Goal: Task Accomplishment & Management: Complete application form

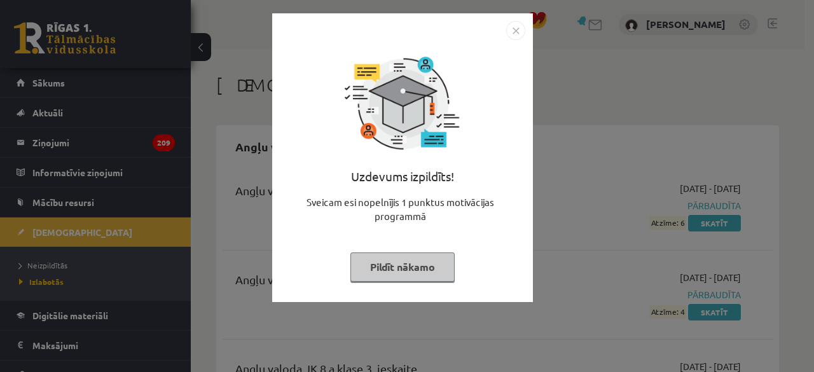
click at [441, 261] on button "Pildīt nākamo" at bounding box center [402, 267] width 104 height 29
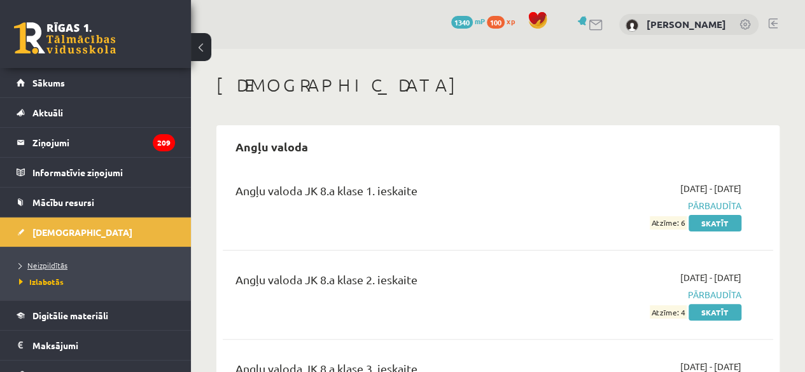
click at [62, 265] on span "Neizpildītās" at bounding box center [43, 265] width 48 height 10
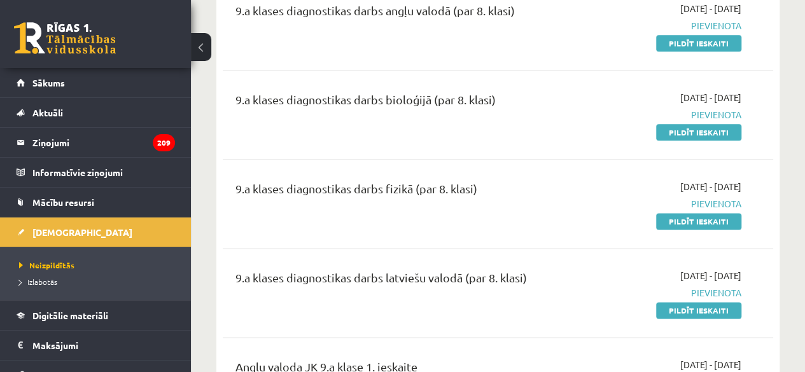
scroll to position [636, 0]
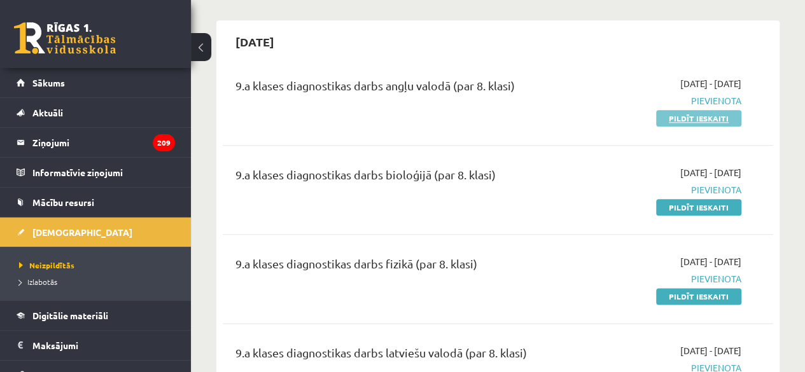
click at [663, 118] on link "Pildīt ieskaiti" at bounding box center [698, 118] width 85 height 17
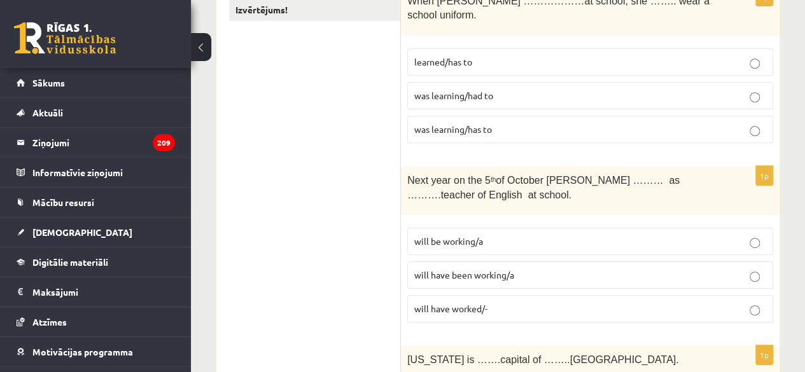
scroll to position [318, 0]
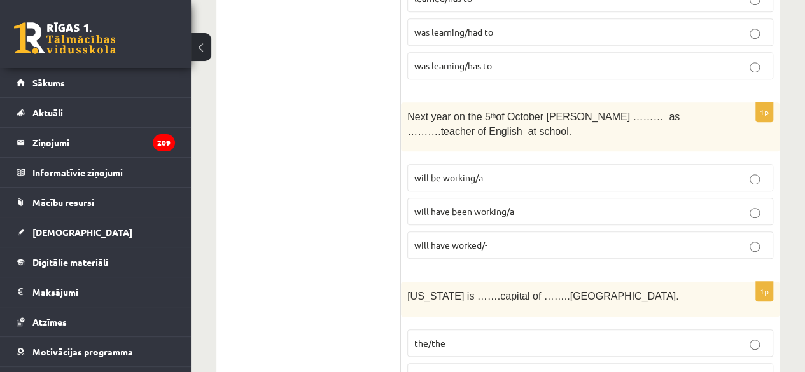
click at [473, 171] on p "will be working/a" at bounding box center [590, 177] width 352 height 13
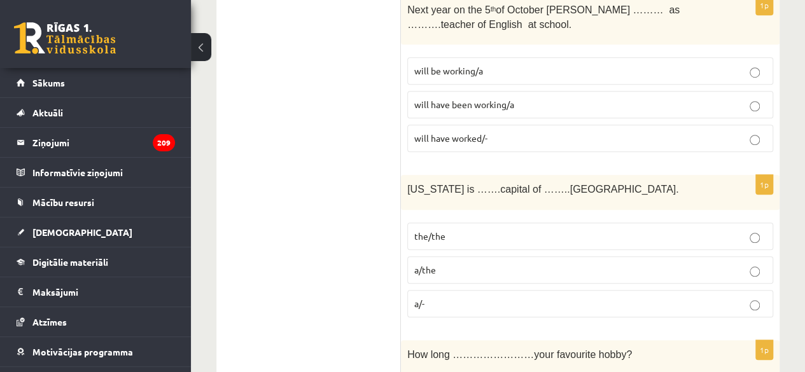
scroll to position [445, 0]
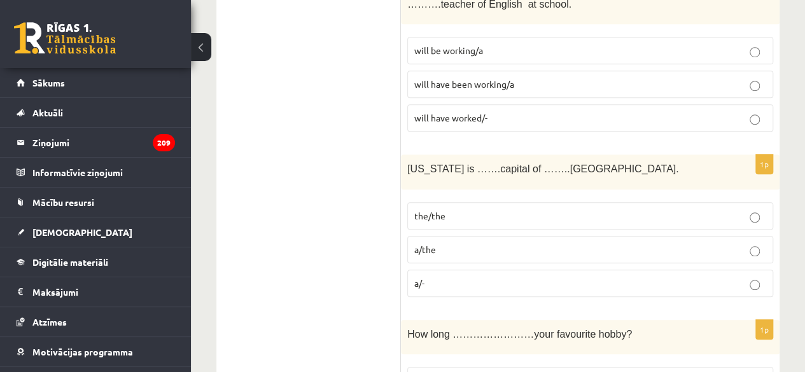
click at [468, 243] on p "a/the" at bounding box center [590, 249] width 352 height 13
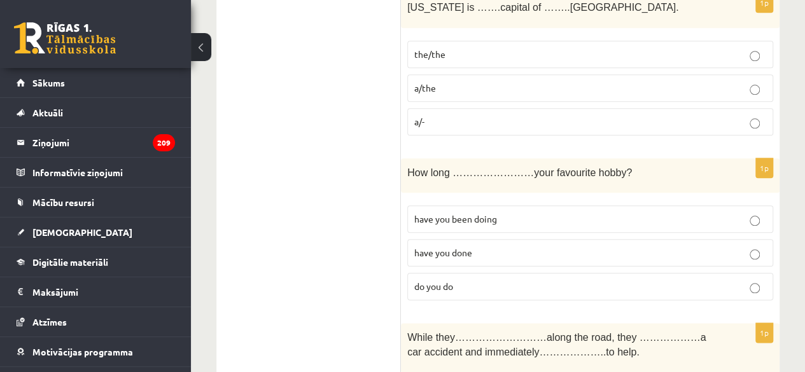
scroll to position [636, 0]
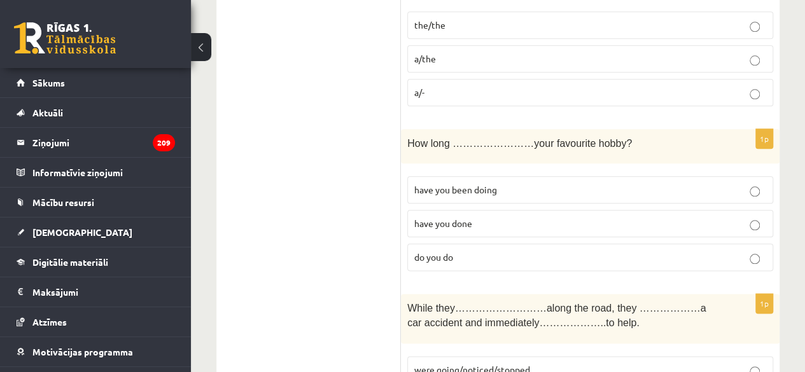
click at [472, 184] on span "have you been doing" at bounding box center [455, 189] width 83 height 11
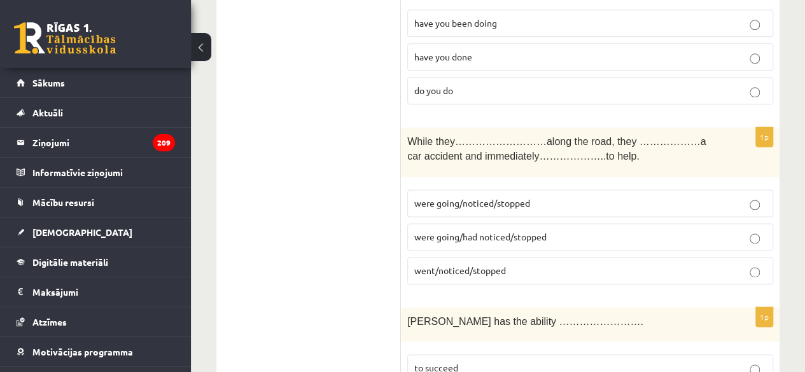
scroll to position [827, 0]
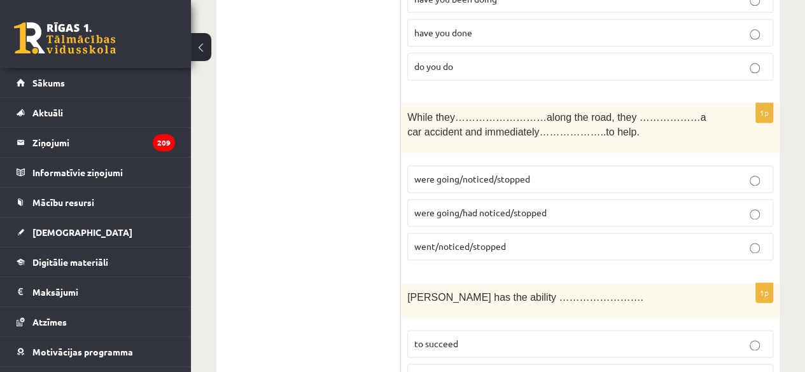
click at [538, 207] on span "were going/had noticed/stopped" at bounding box center [480, 212] width 132 height 11
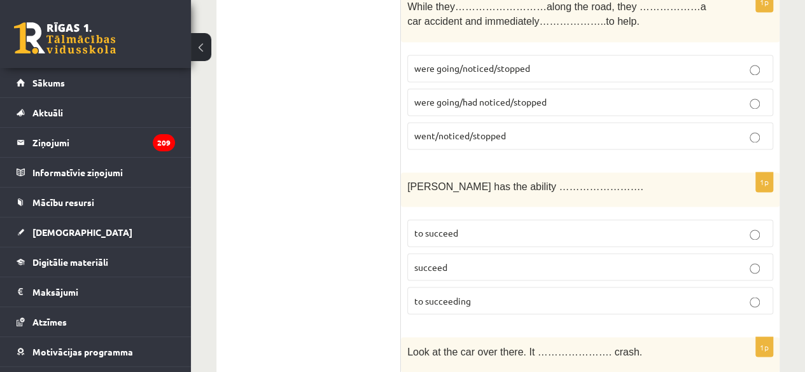
scroll to position [954, 0]
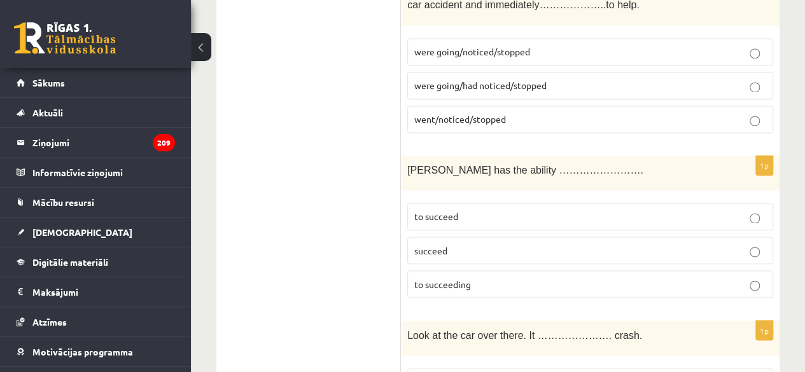
click at [466, 210] on p "to succeed" at bounding box center [590, 216] width 352 height 13
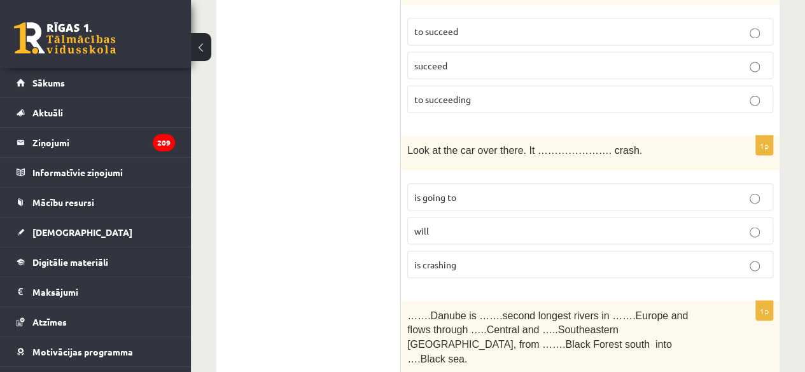
scroll to position [1145, 0]
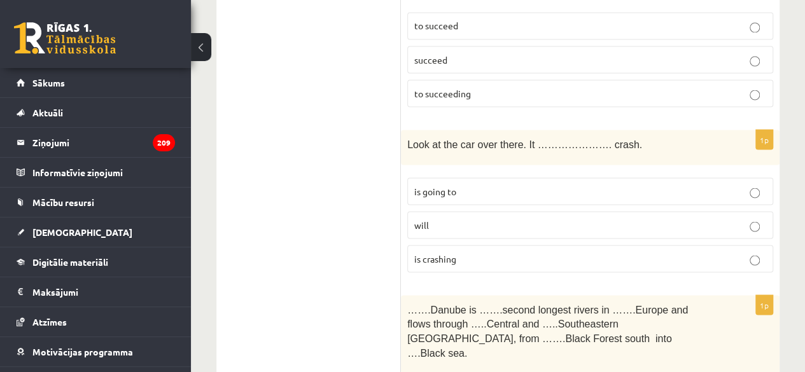
click at [471, 184] on p "is going to" at bounding box center [590, 190] width 352 height 13
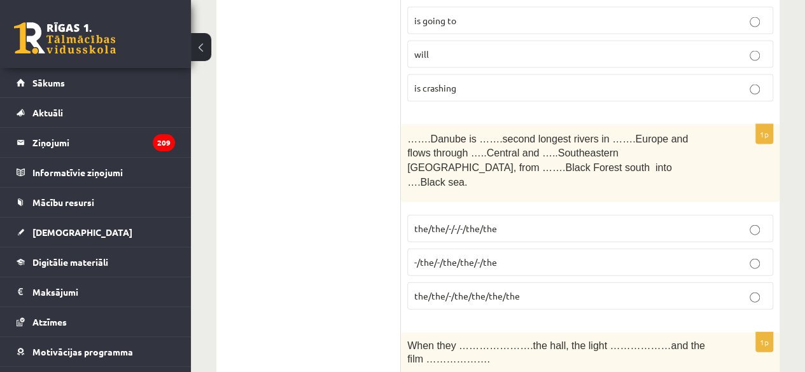
scroll to position [1336, 0]
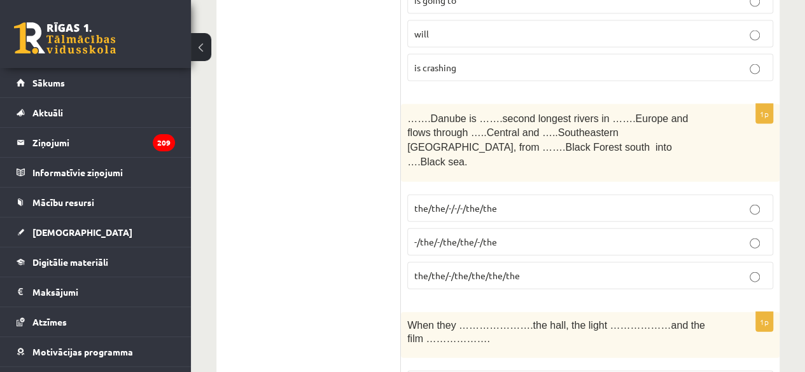
click at [425, 270] on span "the/the/-/the/the/the/the" at bounding box center [467, 275] width 106 height 11
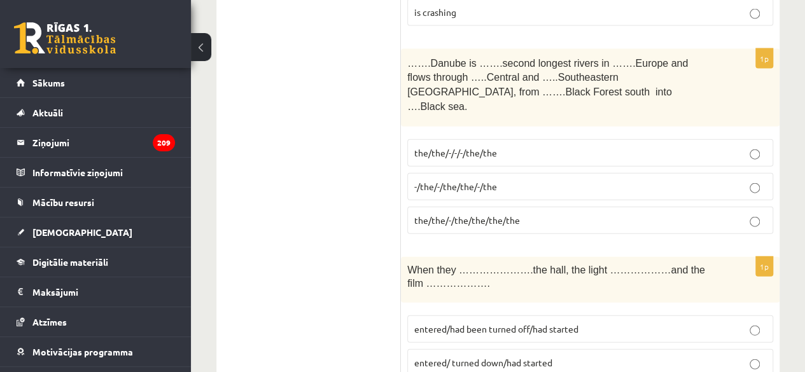
scroll to position [1527, 0]
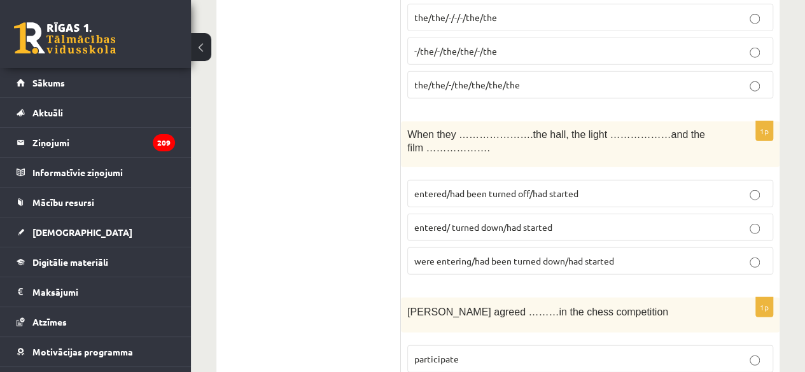
click at [511, 221] on span "entered/ turned down/had started" at bounding box center [483, 226] width 138 height 11
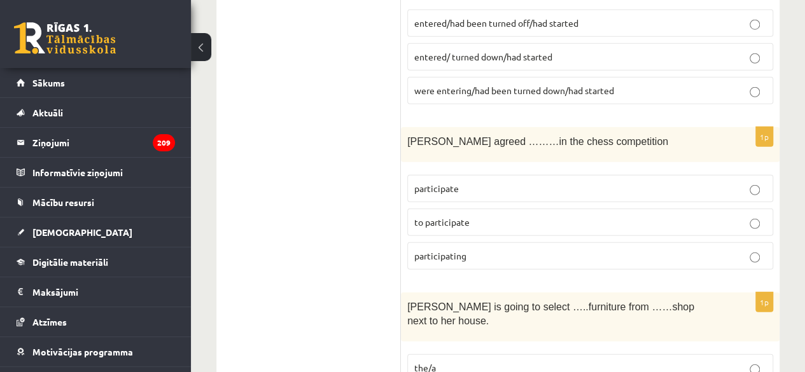
scroll to position [1717, 0]
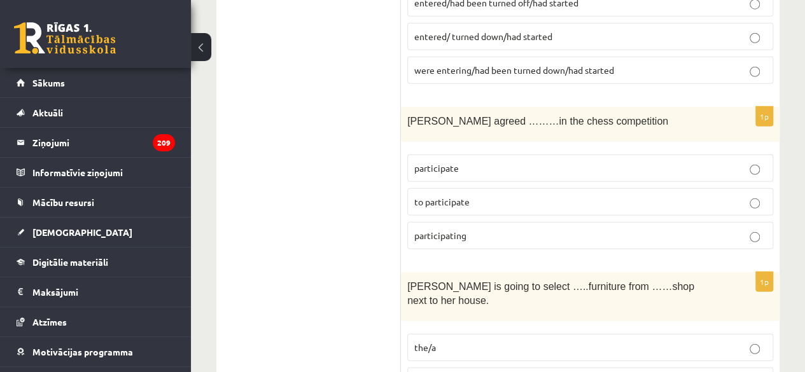
click at [505, 195] on p "to participate" at bounding box center [590, 201] width 352 height 13
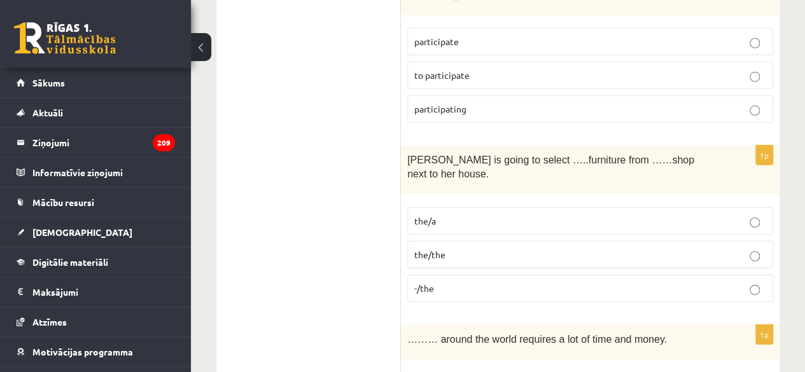
scroll to position [1845, 0]
click at [464, 281] on p "-/the" at bounding box center [590, 287] width 352 height 13
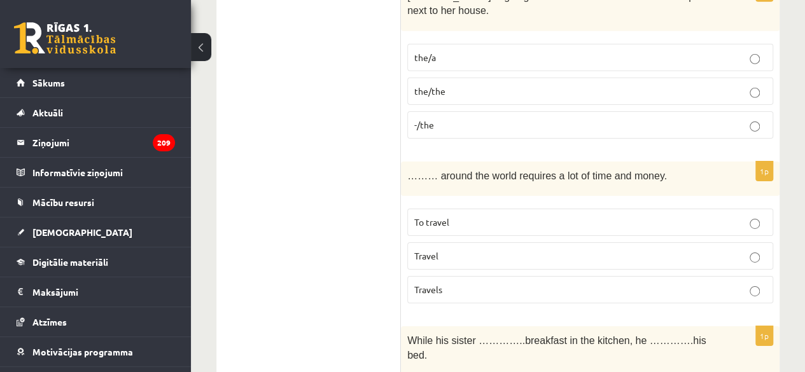
scroll to position [2035, 0]
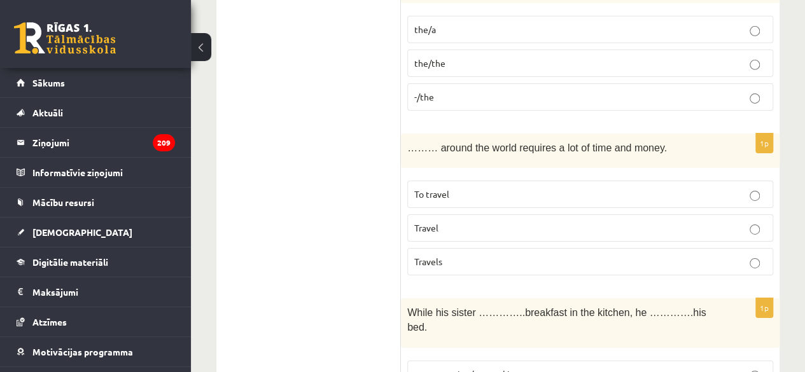
click at [491, 188] on p "To travel" at bounding box center [590, 194] width 352 height 13
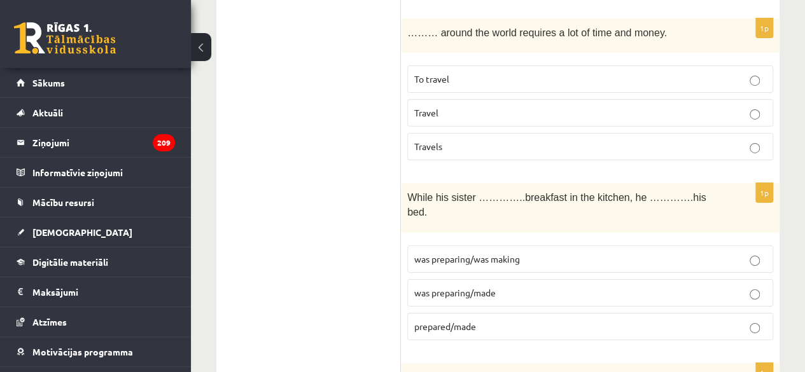
scroll to position [2163, 0]
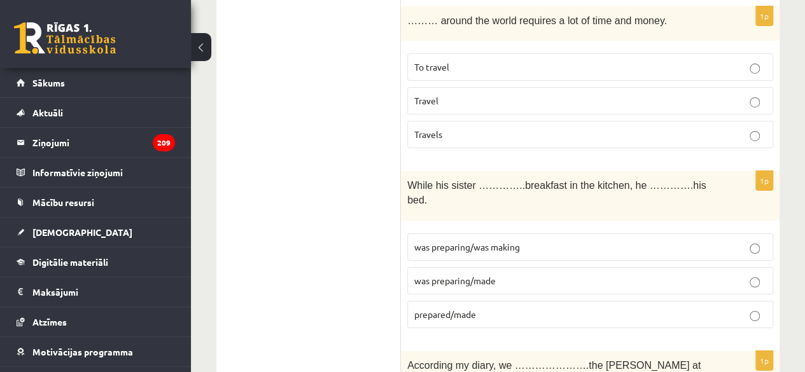
click at [485, 308] on p "prepared/made" at bounding box center [590, 314] width 352 height 13
click at [478, 241] on span "was preparing/was making" at bounding box center [467, 246] width 106 height 11
click at [510, 308] on p "prepared/made" at bounding box center [590, 314] width 352 height 13
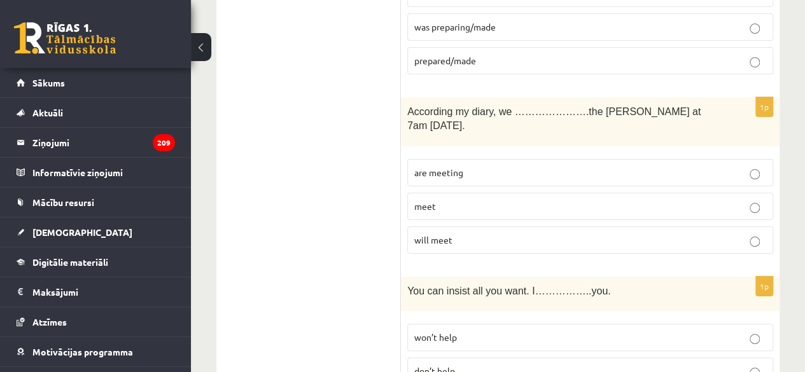
scroll to position [2417, 0]
click at [454, 233] on p "will meet" at bounding box center [590, 239] width 352 height 13
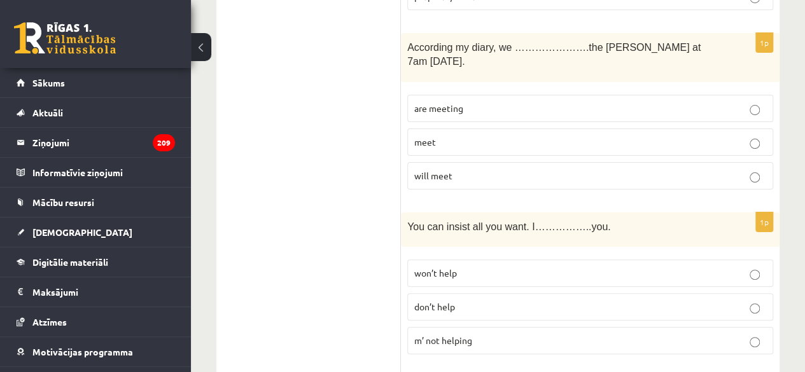
scroll to position [2544, 0]
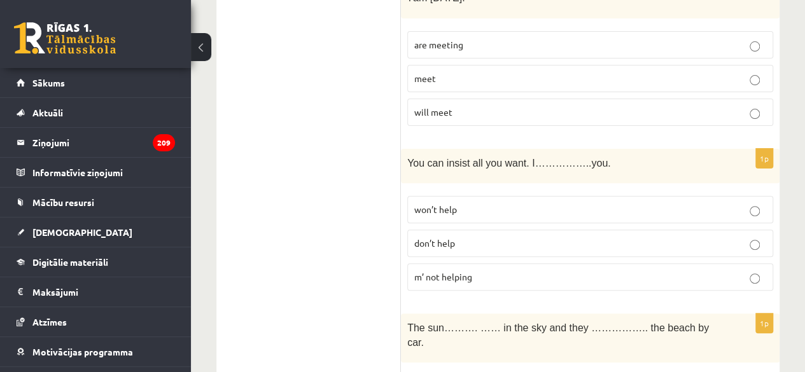
click at [483, 270] on p "m’ not helping" at bounding box center [590, 276] width 352 height 13
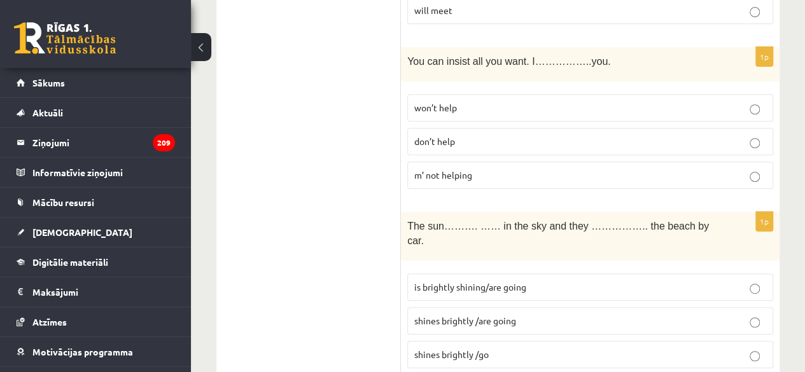
scroll to position [2672, 0]
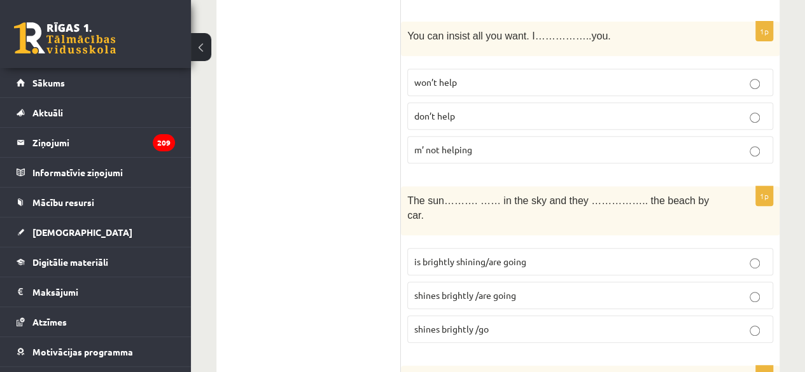
click at [506, 289] on span "shines brightly /are going" at bounding box center [465, 294] width 102 height 11
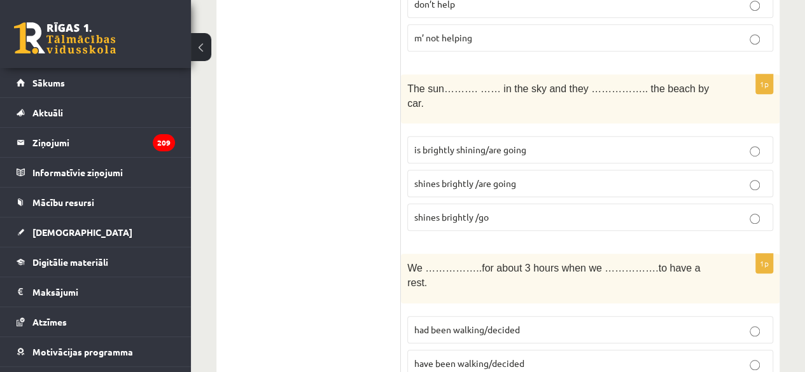
scroll to position [2825, 0]
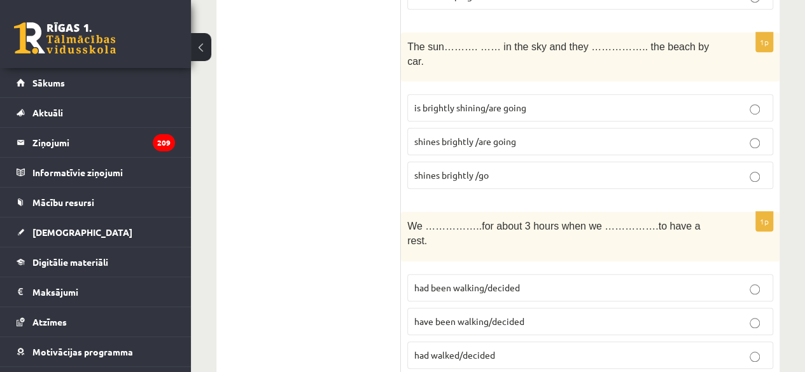
click at [494, 315] on span "have been walking/decided" at bounding box center [469, 320] width 110 height 11
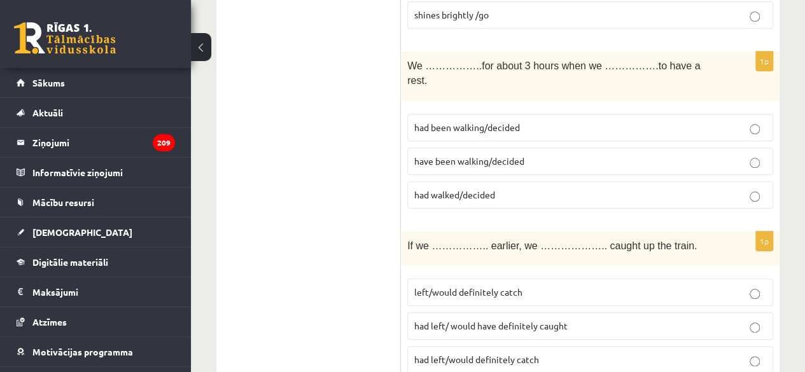
scroll to position [3016, 0]
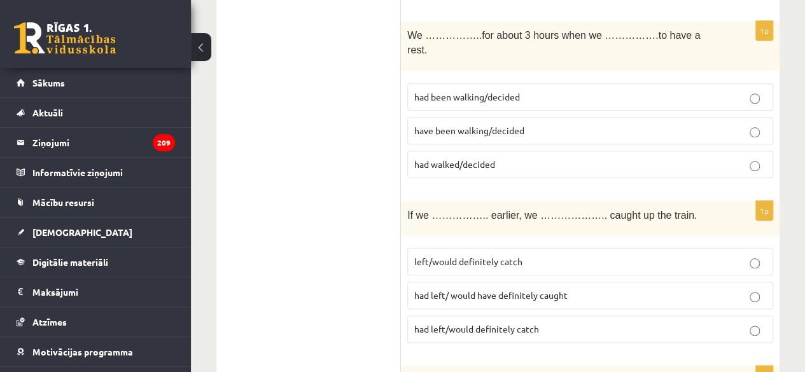
click at [585, 289] on p "had left/ would have definitely caught" at bounding box center [590, 295] width 352 height 13
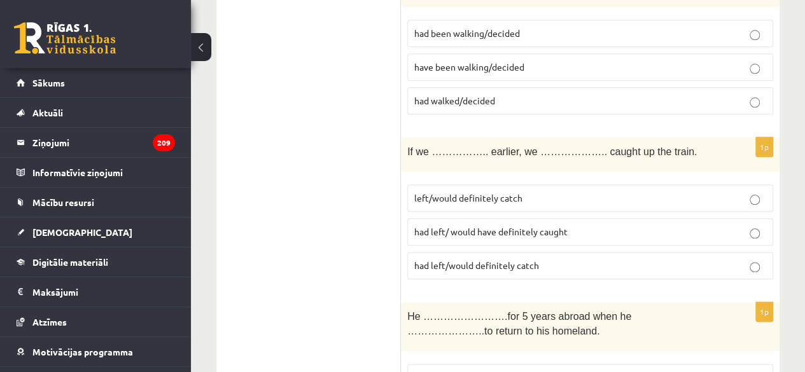
scroll to position [3143, 0]
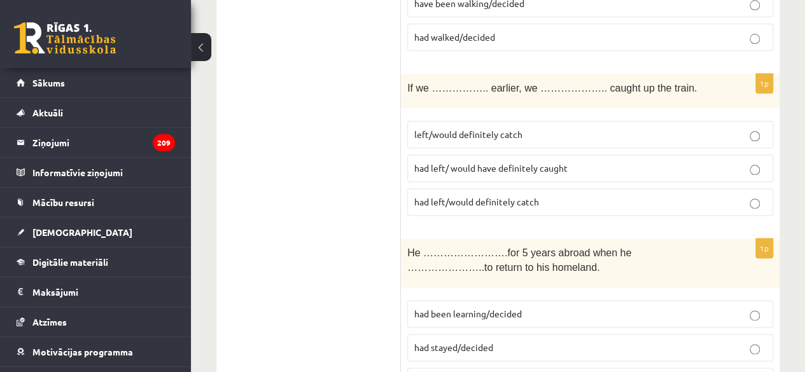
click at [523, 334] on label "had stayed/decided" at bounding box center [590, 347] width 366 height 27
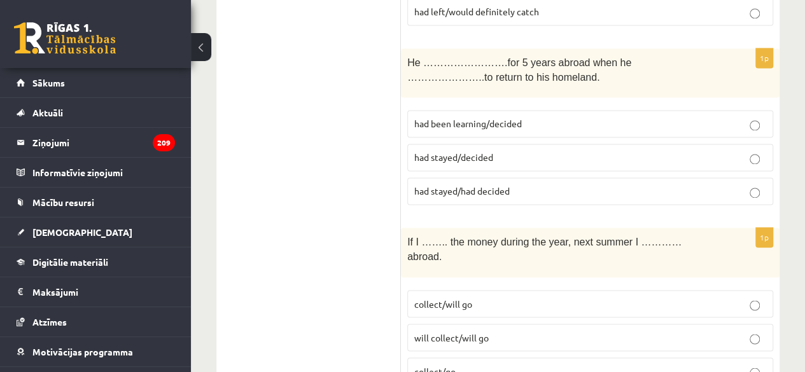
scroll to position [3334, 0]
click at [490, 330] on p "will collect/will go" at bounding box center [590, 336] width 352 height 13
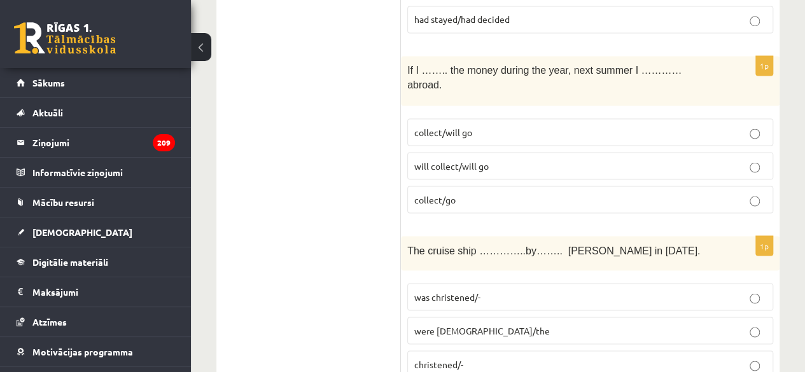
scroll to position [3525, 0]
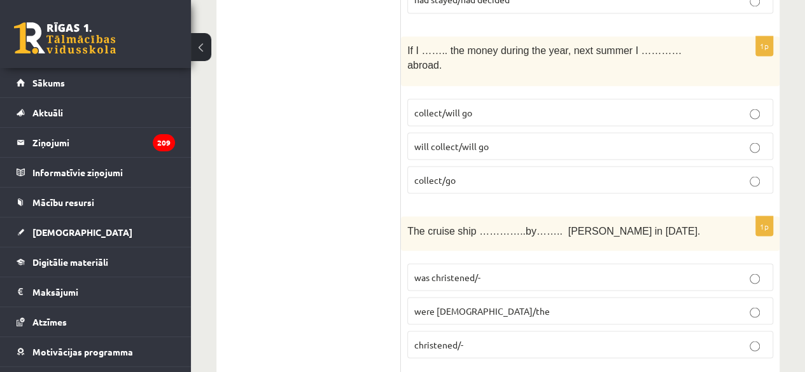
click at [475, 271] on span "was christened/-" at bounding box center [447, 276] width 66 height 11
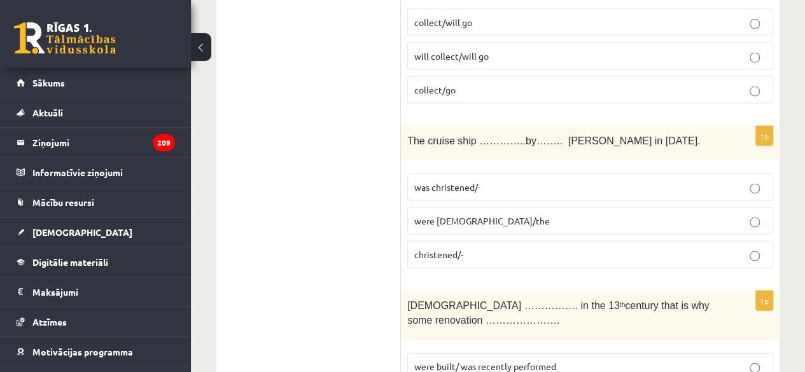
scroll to position [3589, 0]
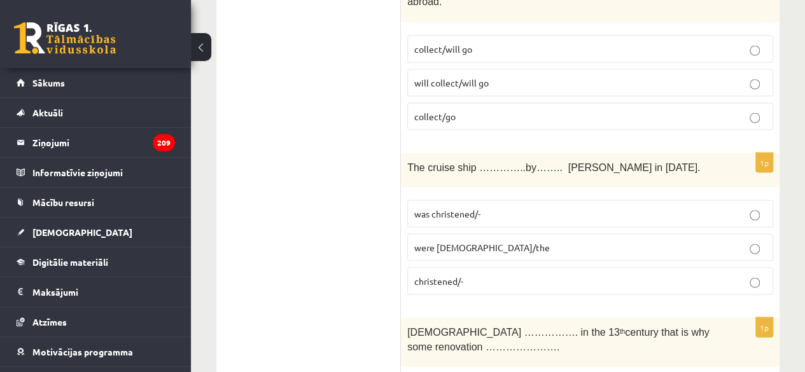
click at [487, 233] on label "were [DEMOGRAPHIC_DATA]/the" at bounding box center [590, 246] width 366 height 27
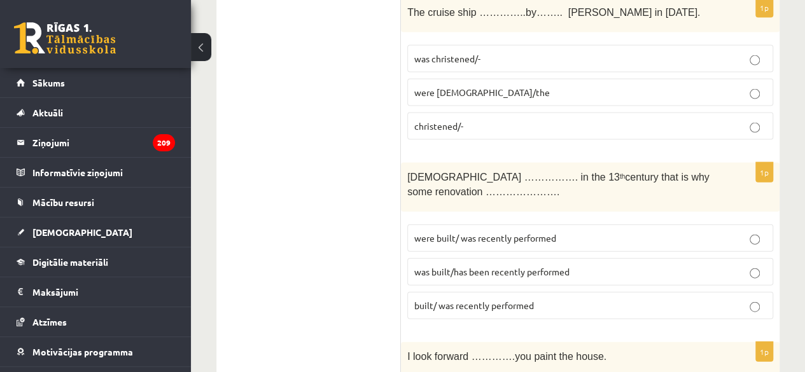
scroll to position [3716, 0]
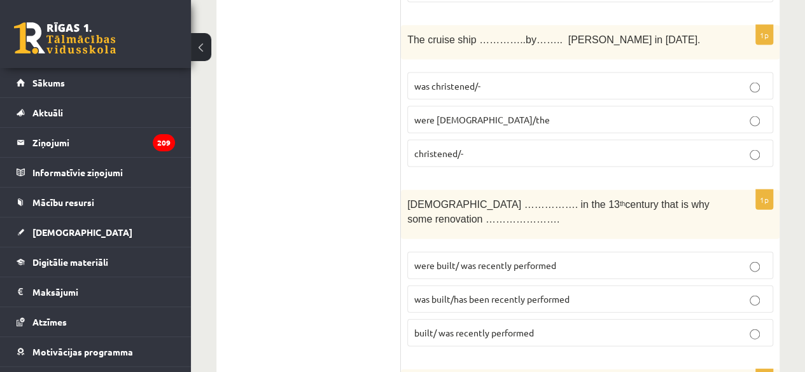
click at [501, 293] on p "was built/has been recently performed" at bounding box center [590, 299] width 352 height 13
click at [495, 327] on span "built/ was recently performed" at bounding box center [474, 332] width 120 height 11
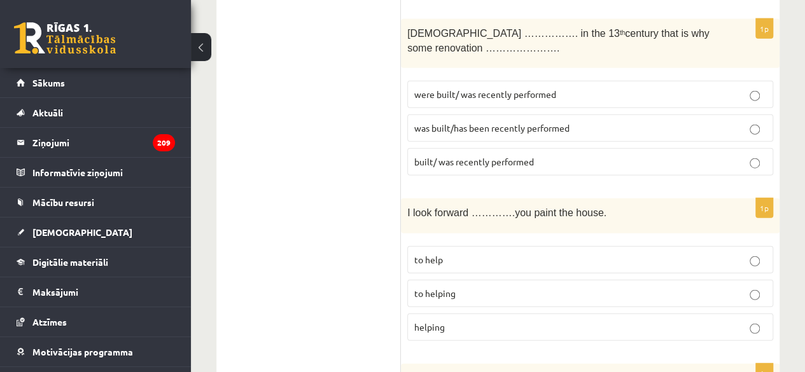
scroll to position [3907, 0]
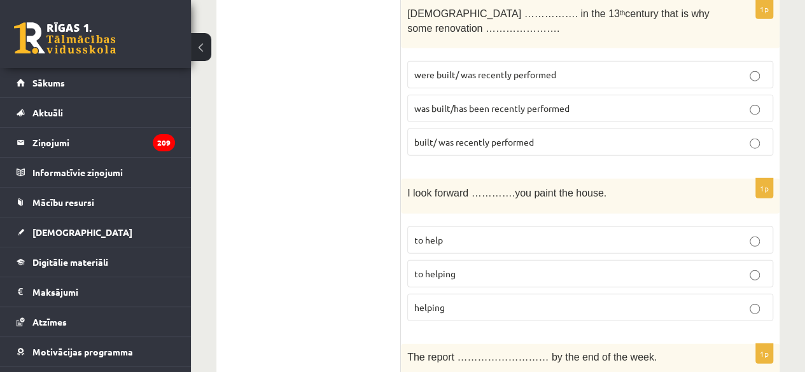
click at [462, 233] on p "to help" at bounding box center [590, 239] width 352 height 13
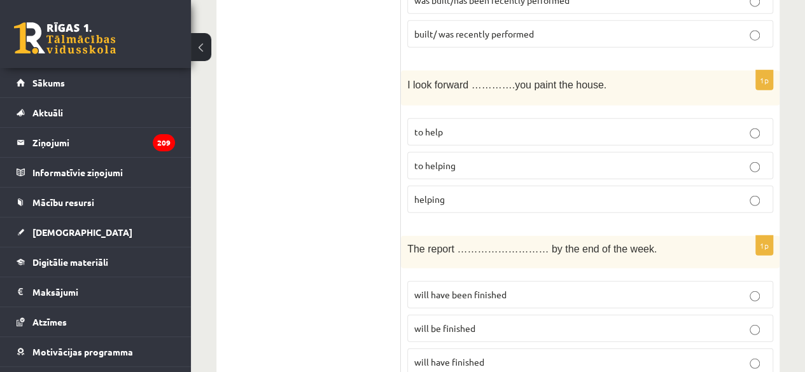
scroll to position [4034, 0]
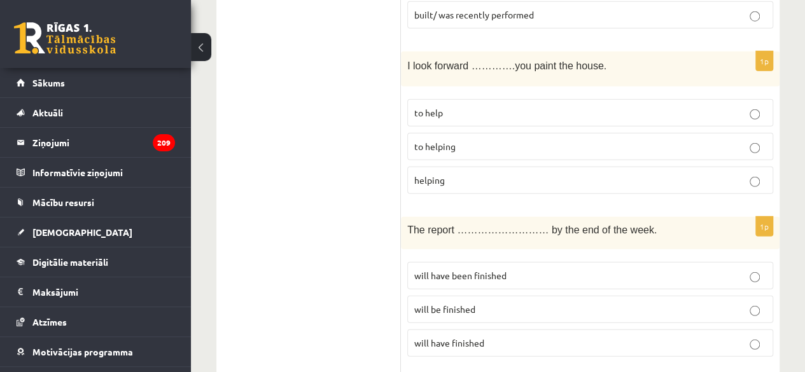
click at [464, 303] on span "will be finished" at bounding box center [444, 308] width 61 height 11
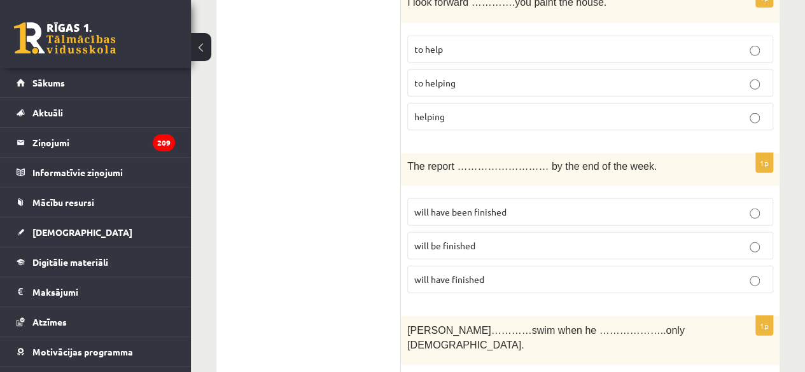
scroll to position [4161, 0]
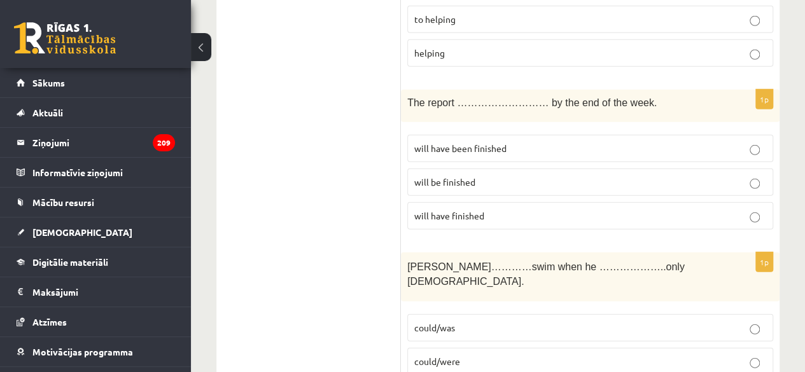
click at [464, 321] on p "could/was" at bounding box center [590, 327] width 352 height 13
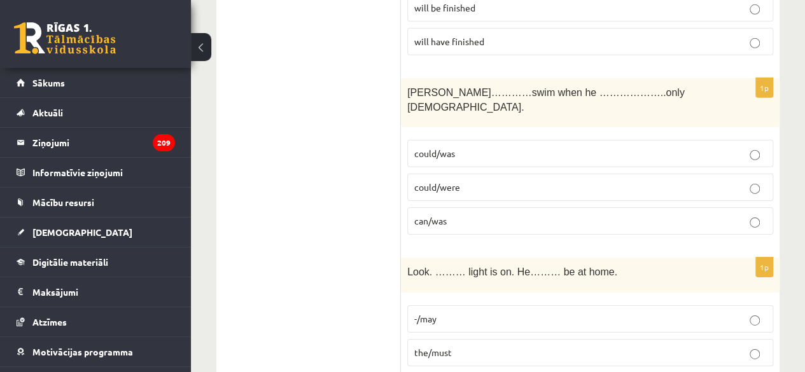
scroll to position [4352, 0]
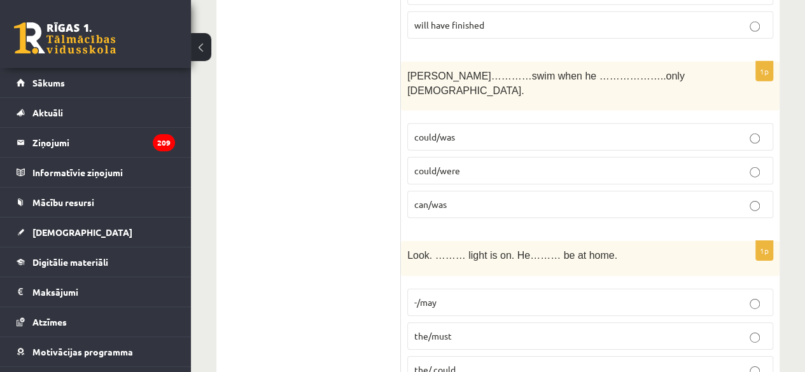
click at [456, 329] on p "the/must" at bounding box center [590, 335] width 352 height 13
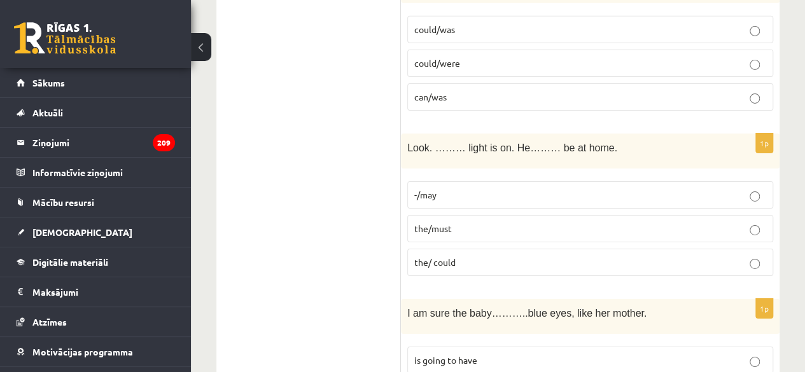
scroll to position [4479, 0]
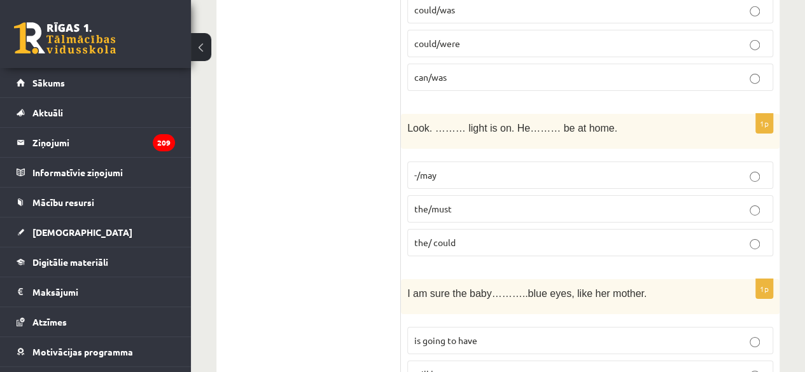
click at [461, 368] on p "will have" at bounding box center [590, 374] width 352 height 13
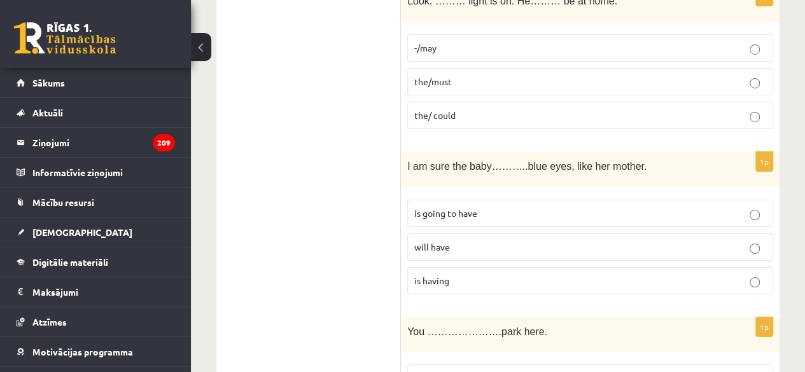
scroll to position [4670, 0]
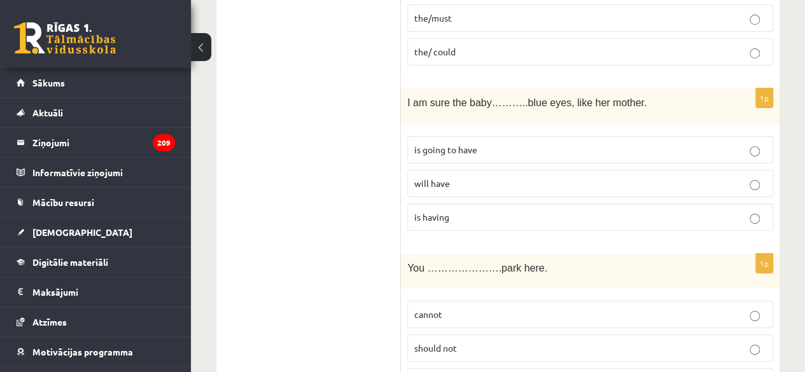
click at [460, 308] on p "cannot" at bounding box center [590, 314] width 352 height 13
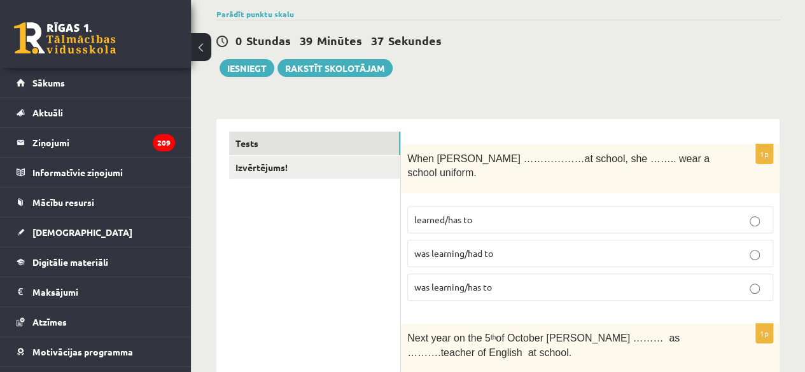
scroll to position [0, 0]
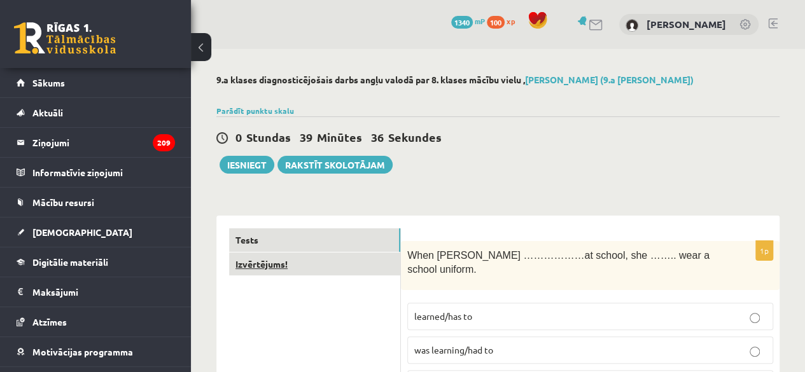
click at [345, 258] on link "Izvērtējums!" at bounding box center [314, 265] width 171 height 24
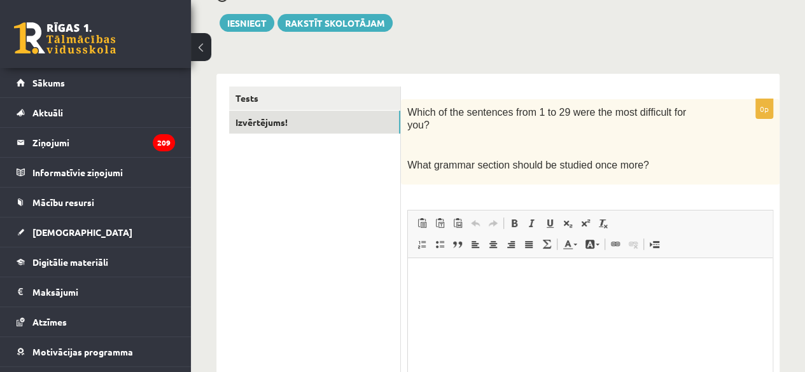
scroll to position [78, 0]
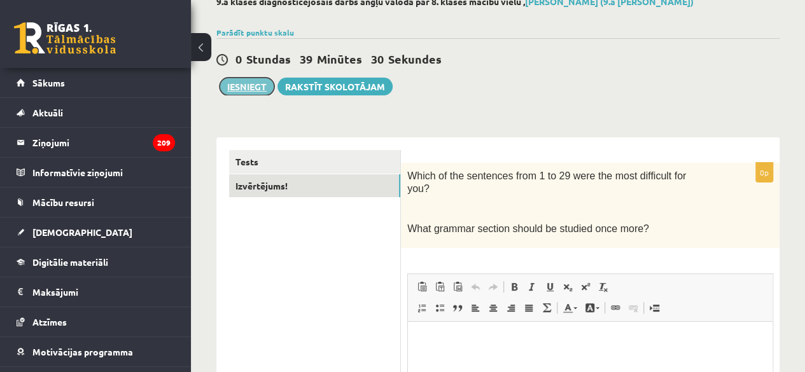
click at [252, 88] on button "Iesniegt" at bounding box center [246, 87] width 55 height 18
click at [384, 150] on link "Tests" at bounding box center [314, 162] width 171 height 24
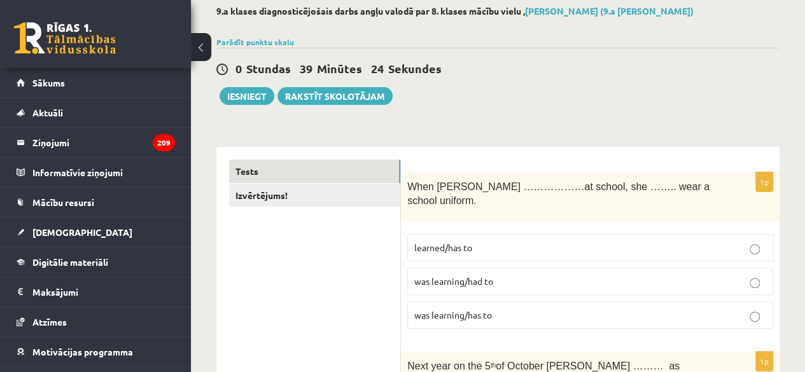
scroll to position [0, 0]
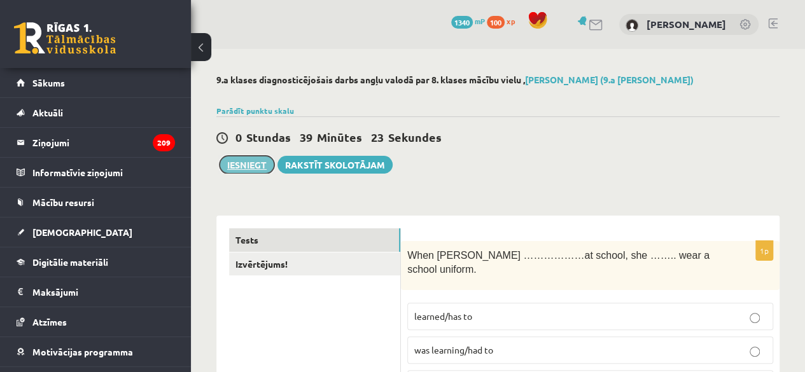
click at [268, 160] on button "Iesniegt" at bounding box center [246, 165] width 55 height 18
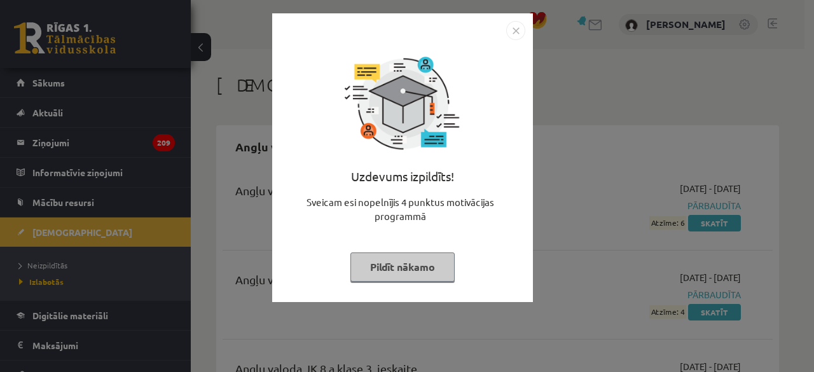
click at [412, 269] on button "Pildīt nākamo" at bounding box center [402, 267] width 104 height 29
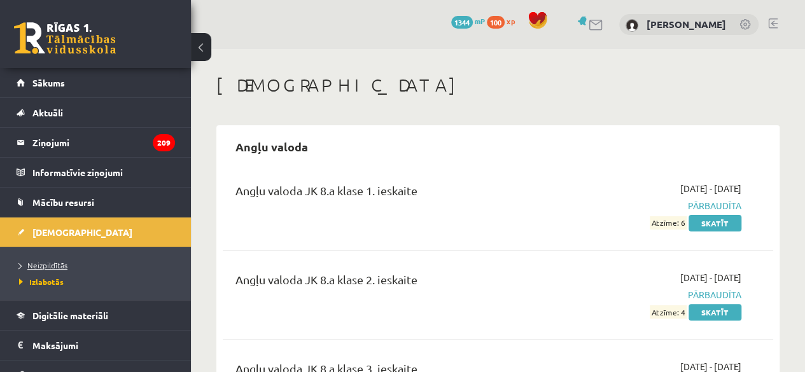
click at [51, 260] on span "Neizpildītās" at bounding box center [43, 265] width 48 height 10
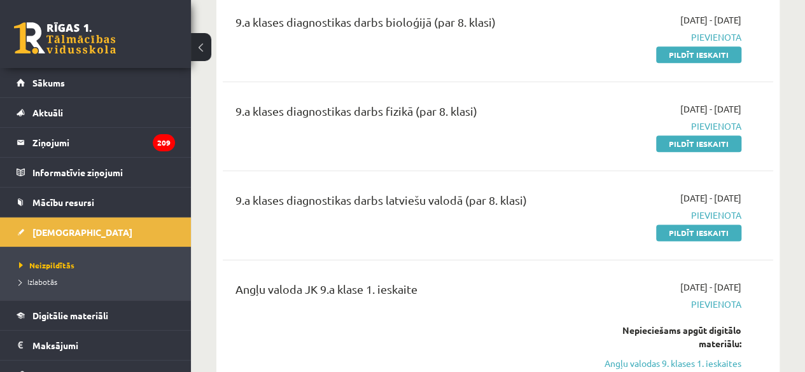
scroll to position [636, 0]
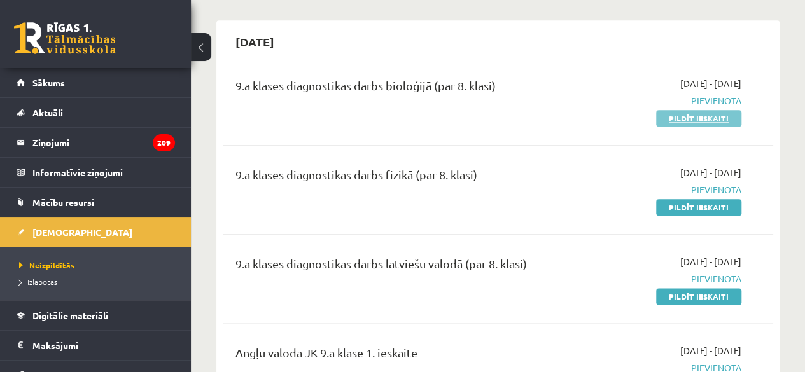
click at [690, 115] on link "Pildīt ieskaiti" at bounding box center [698, 118] width 85 height 17
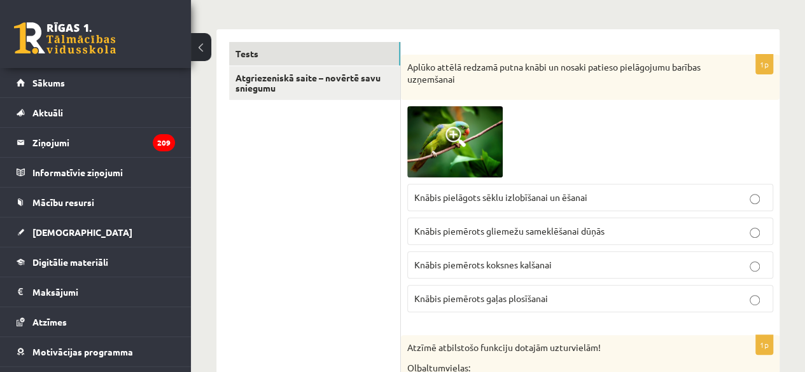
scroll to position [191, 0]
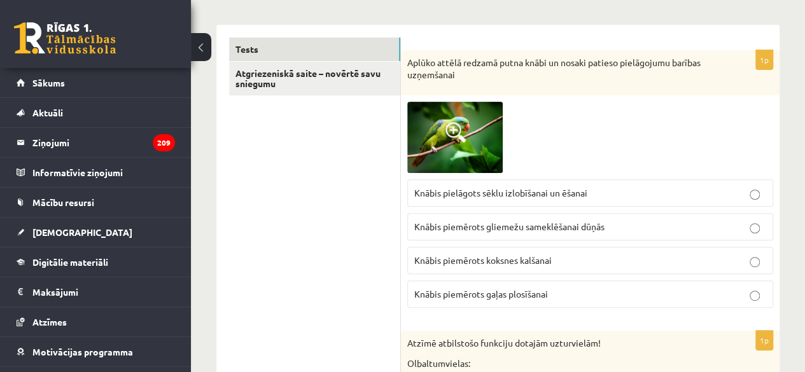
click at [480, 114] on img at bounding box center [454, 137] width 95 height 71
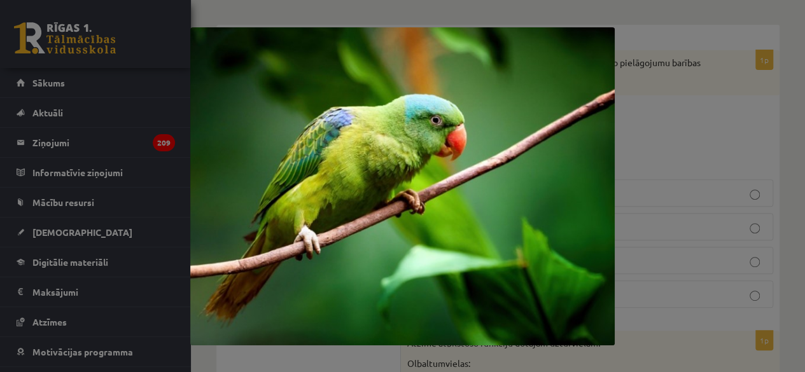
click at [648, 114] on div at bounding box center [402, 186] width 805 height 372
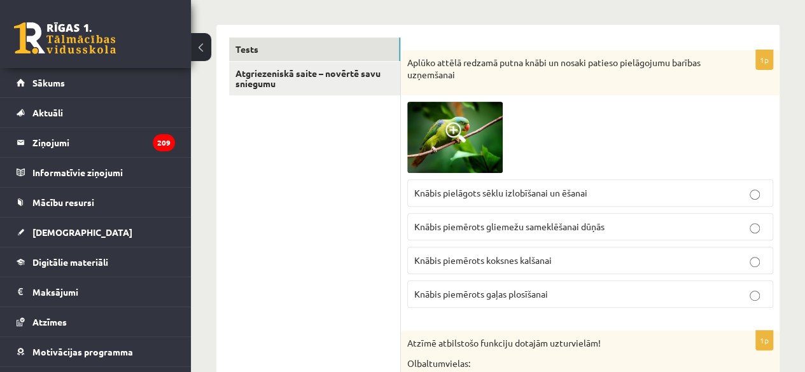
click at [558, 189] on span "Knābis pielāgots sēklu izlobīšanai un ēšanai" at bounding box center [500, 192] width 173 height 11
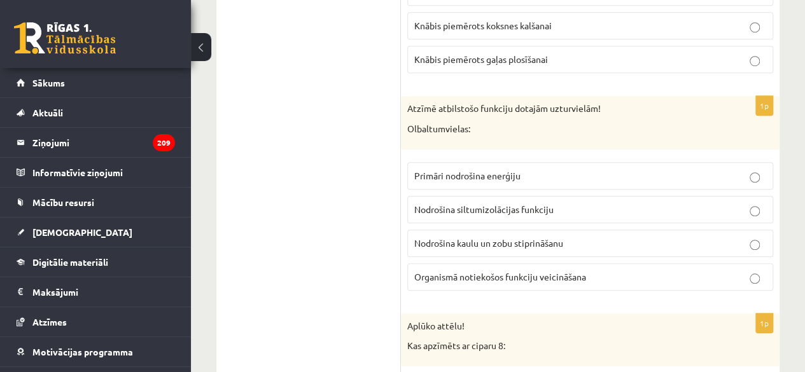
scroll to position [445, 0]
